Goal: Task Accomplishment & Management: Use online tool/utility

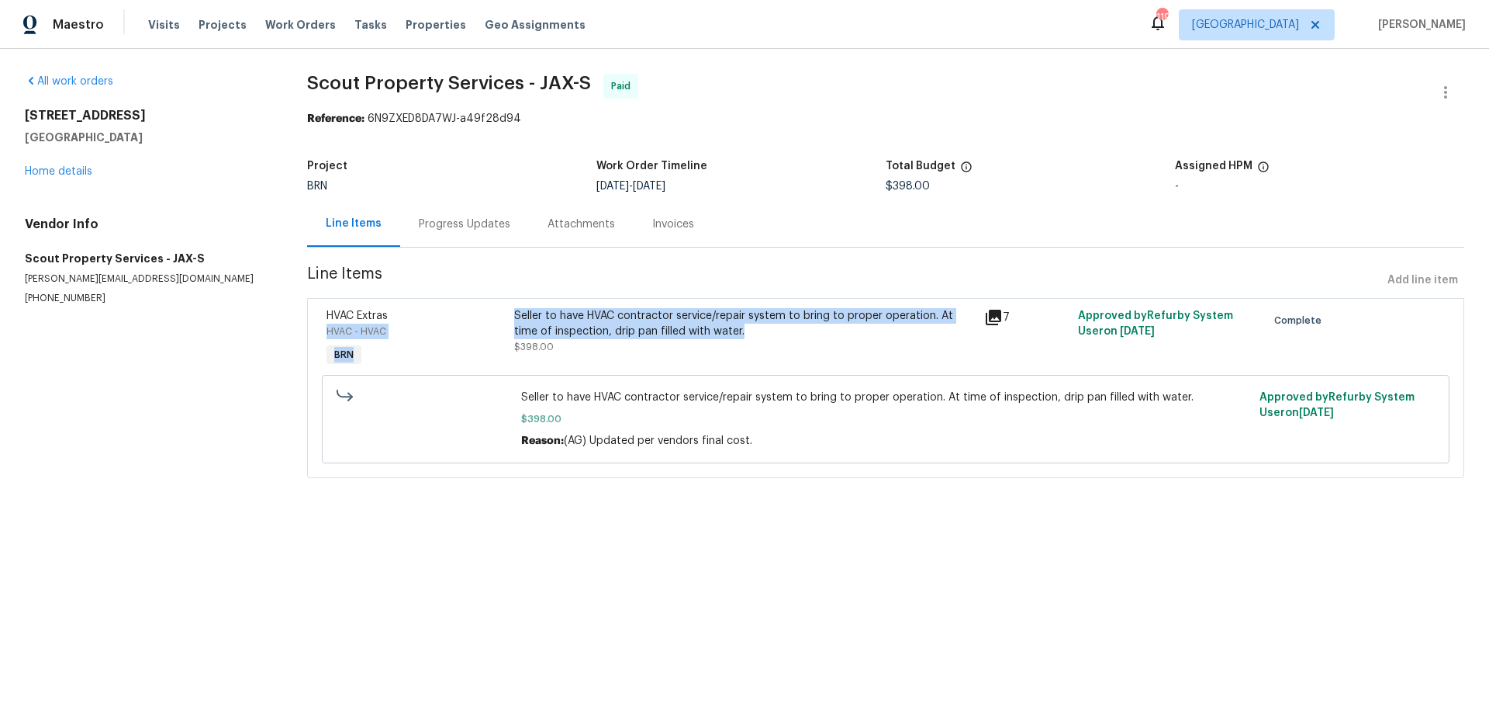
drag, startPoint x: 743, startPoint y: 332, endPoint x: 486, endPoint y: 317, distance: 257.2
click at [486, 317] on div "HVAC Extras HVAC - HVAC BRN Seller to have HVAC contractor service/repair syste…" at bounding box center [886, 338] width 1128 height 71
click at [723, 252] on section "Scout Property Services - JAX-S Paid Reference: 6N9ZXED8DA7WJ-a49f28d94 Project…" at bounding box center [885, 285] width 1157 height 423
drag, startPoint x: 747, startPoint y: 330, endPoint x: 514, endPoint y: 311, distance: 234.3
click at [514, 311] on div "Seller to have HVAC contractor service/repair system to bring to proper operati…" at bounding box center [744, 323] width 461 height 31
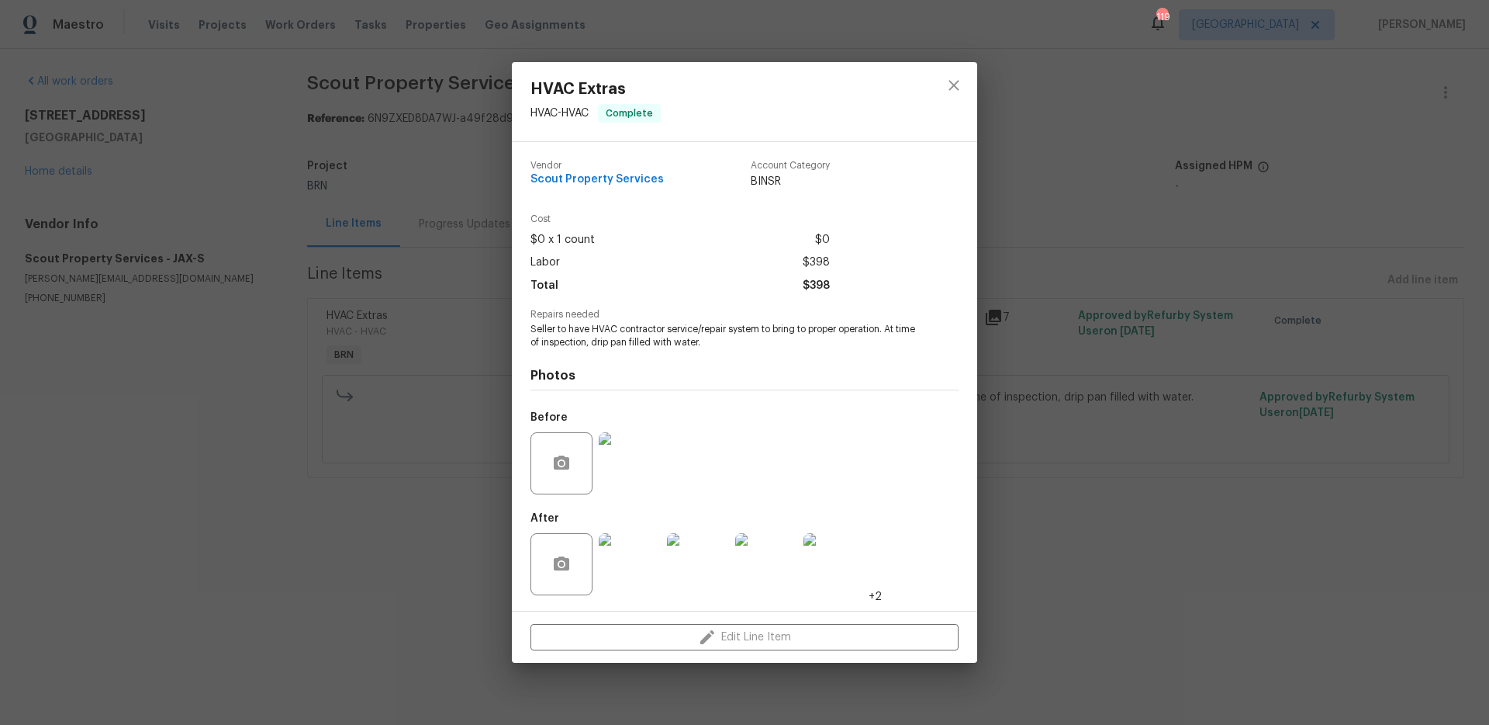
click at [657, 332] on span "Seller to have HVAC contractor service/repair system to bring to proper operati…" at bounding box center [724, 336] width 386 height 26
copy span "Seller to have HVAC contractor service/repair system to bring to proper operati…"
click at [420, 175] on div "HVAC Extras HVAC - HVAC Complete Vendor Scout Property Services Account Categor…" at bounding box center [744, 362] width 1489 height 725
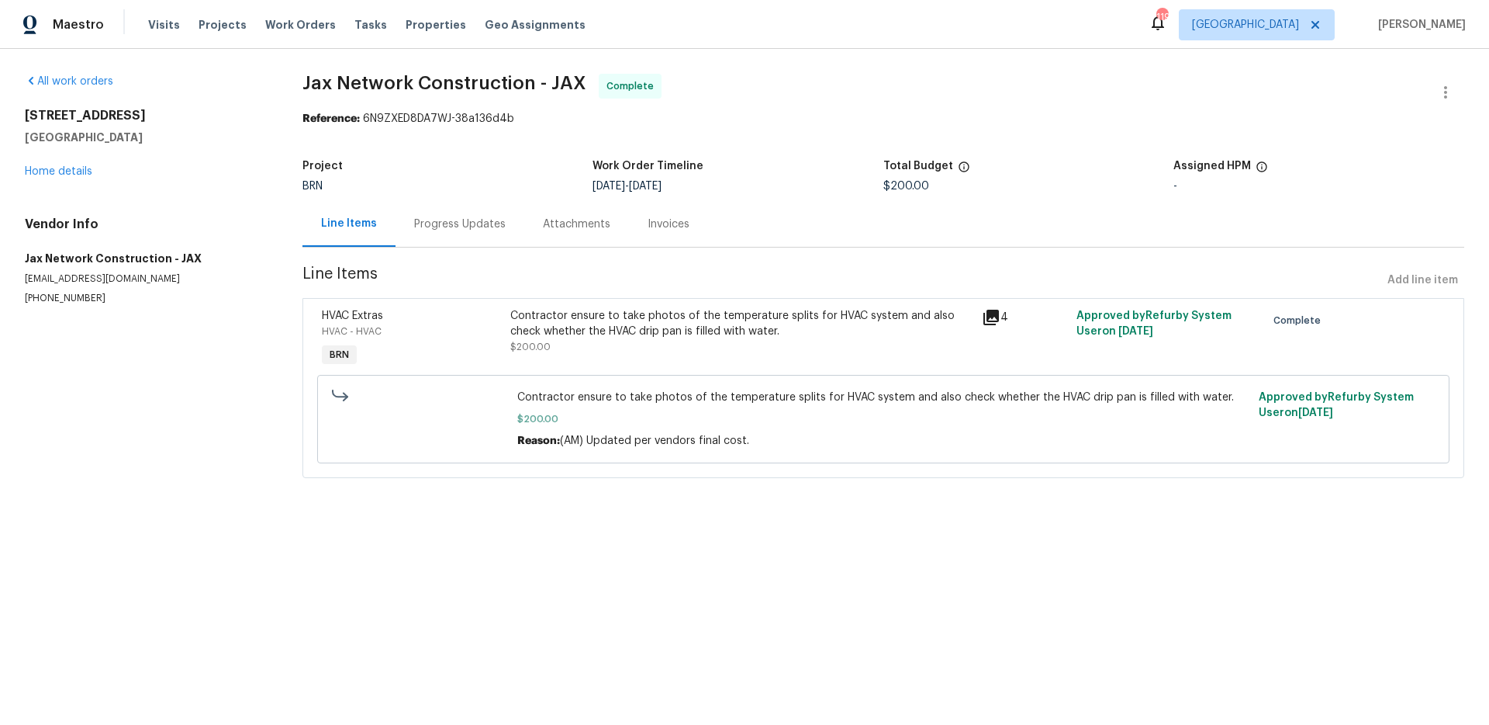
click at [642, 351] on div "Contractor ensure to take photos of the temperature splits for HVAC system and …" at bounding box center [741, 331] width 463 height 47
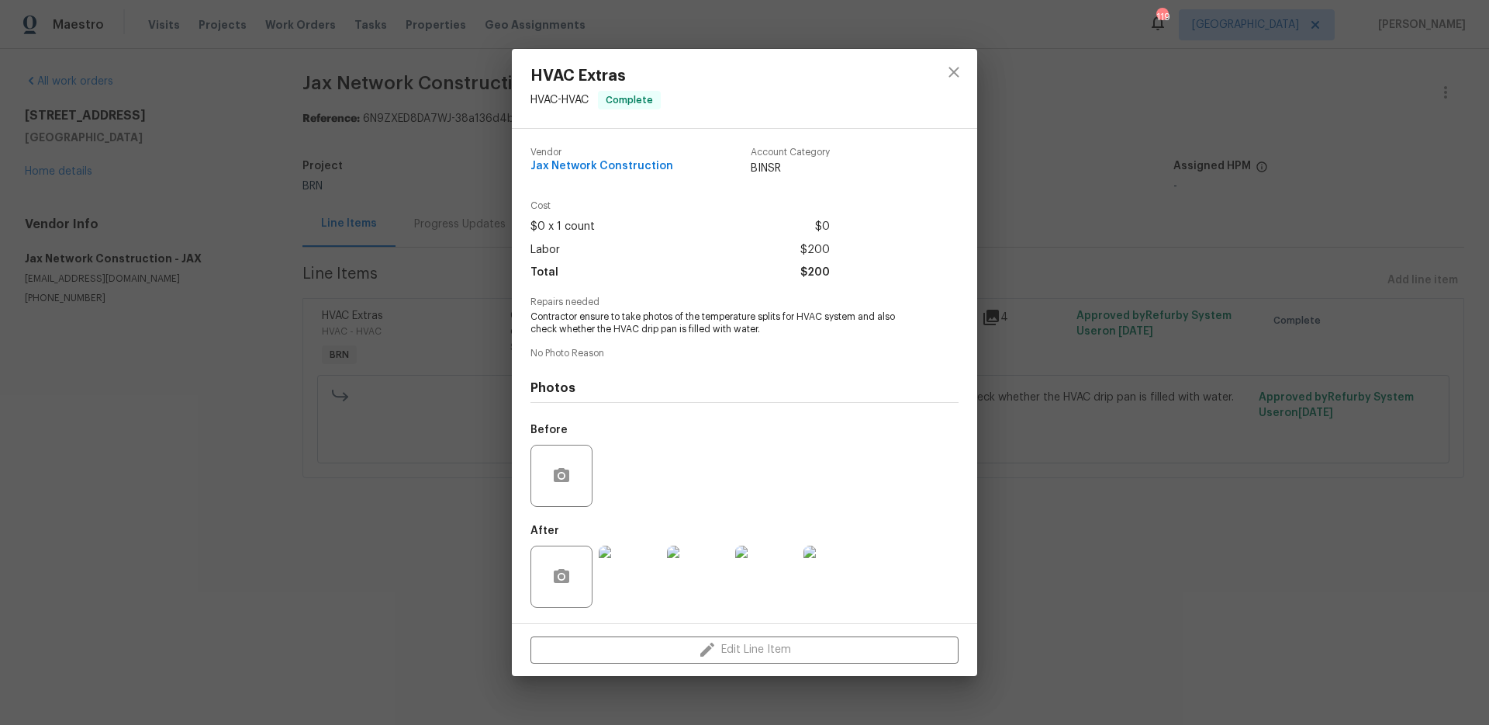
click at [708, 313] on span "Contractor ensure to take photos of the temperature splits for HVAC system and …" at bounding box center [724, 323] width 386 height 26
copy span "Contractor ensure to take photos of the temperature splits for HVAC system and …"
click at [362, 146] on div "HVAC Extras HVAC - HVAC Complete Vendor Jax Network Construction Account Catego…" at bounding box center [744, 362] width 1489 height 725
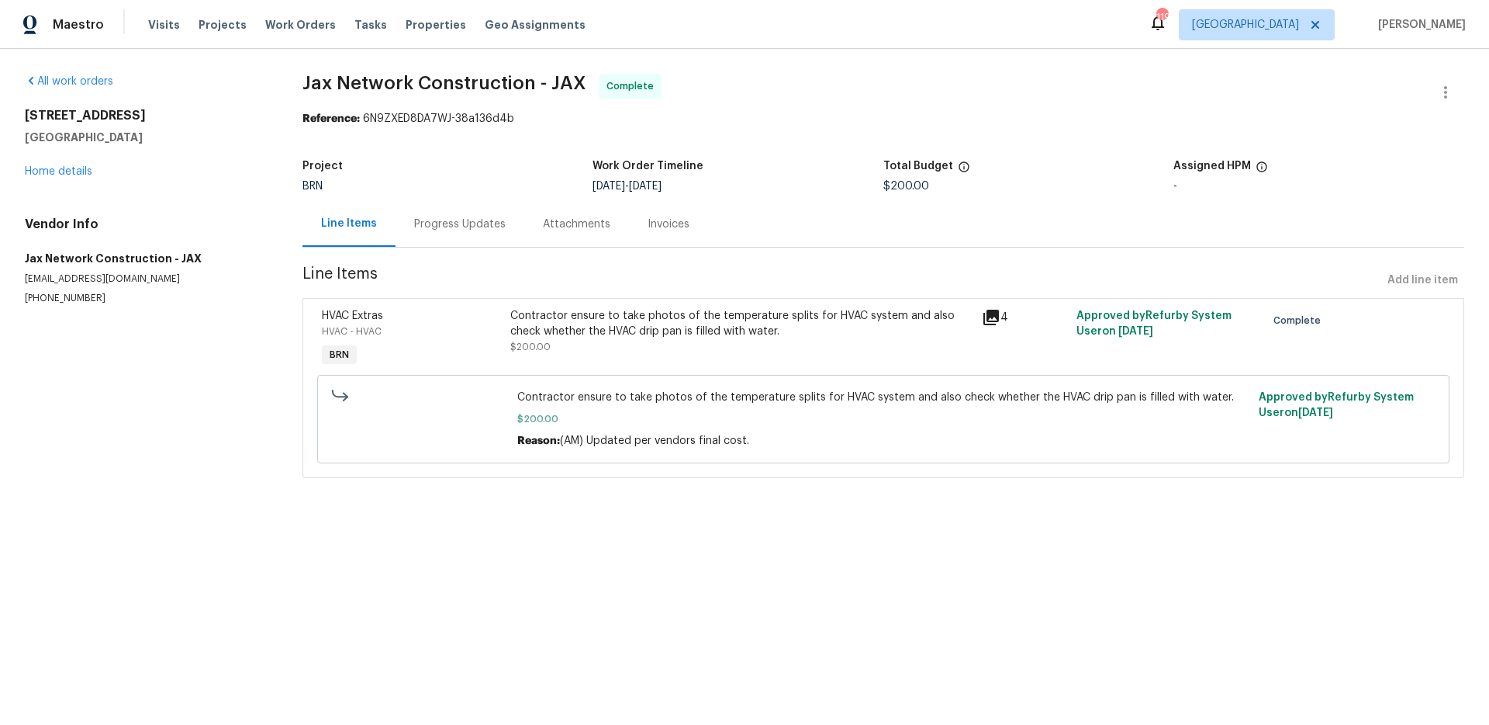
click at [723, 92] on span "Jax Network Construction - JAX Complete" at bounding box center [866, 92] width 1126 height 37
